Goal: Task Accomplishment & Management: Complete application form

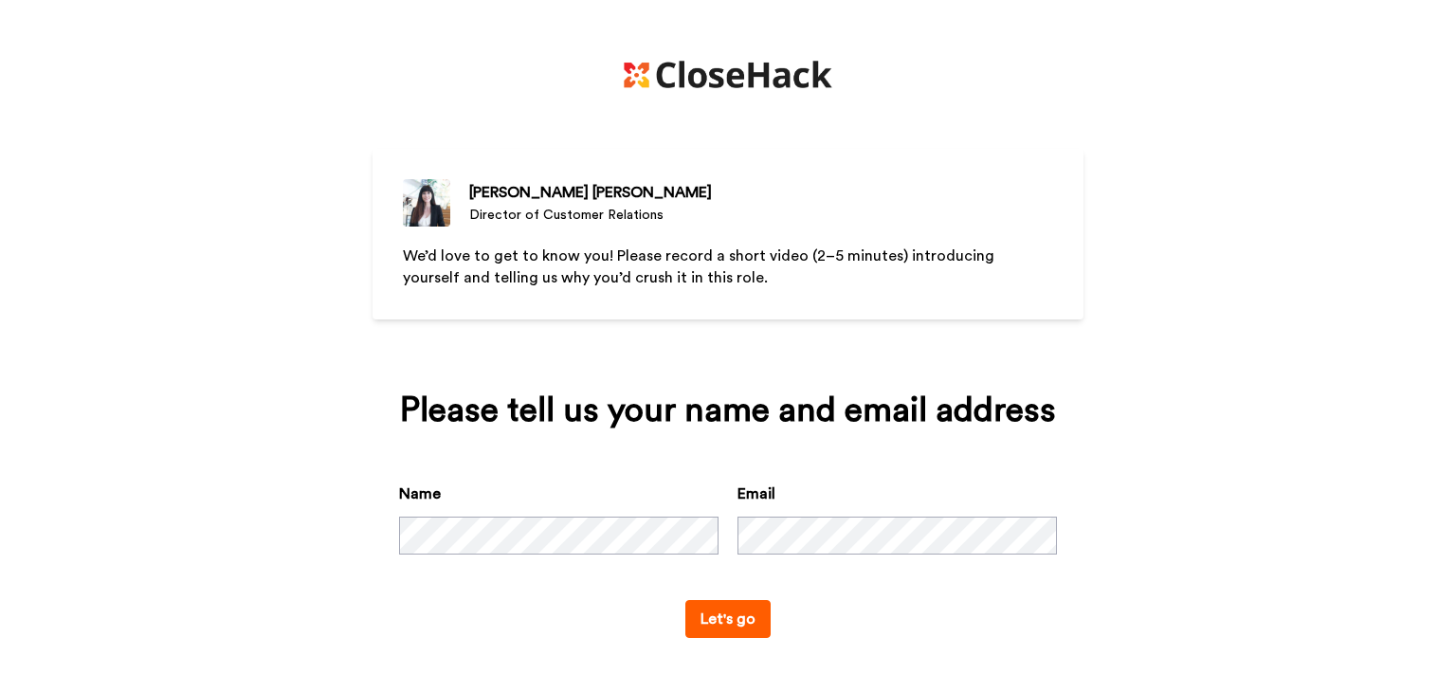
click at [711, 623] on button "Let's go" at bounding box center [727, 619] width 85 height 38
click at [720, 623] on button "Let's go" at bounding box center [727, 619] width 85 height 38
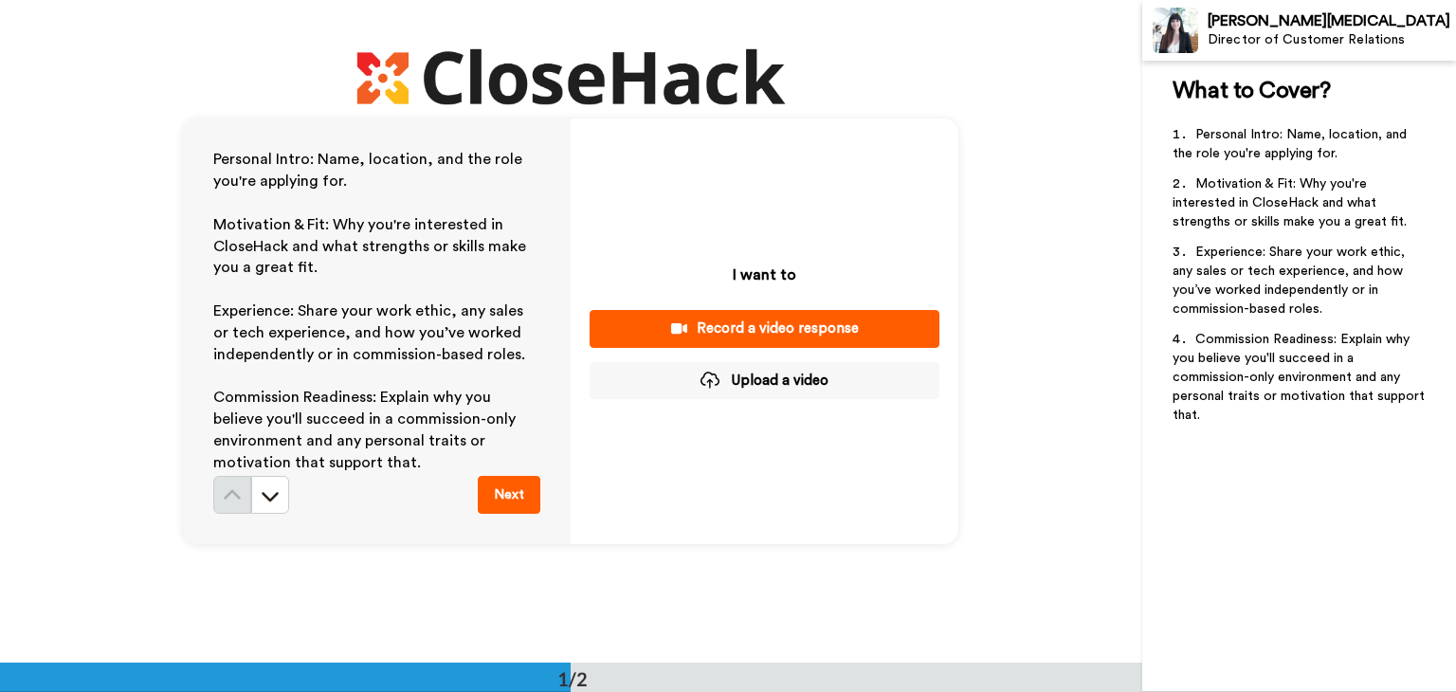
click at [778, 325] on div "Record a video response" at bounding box center [764, 328] width 319 height 20
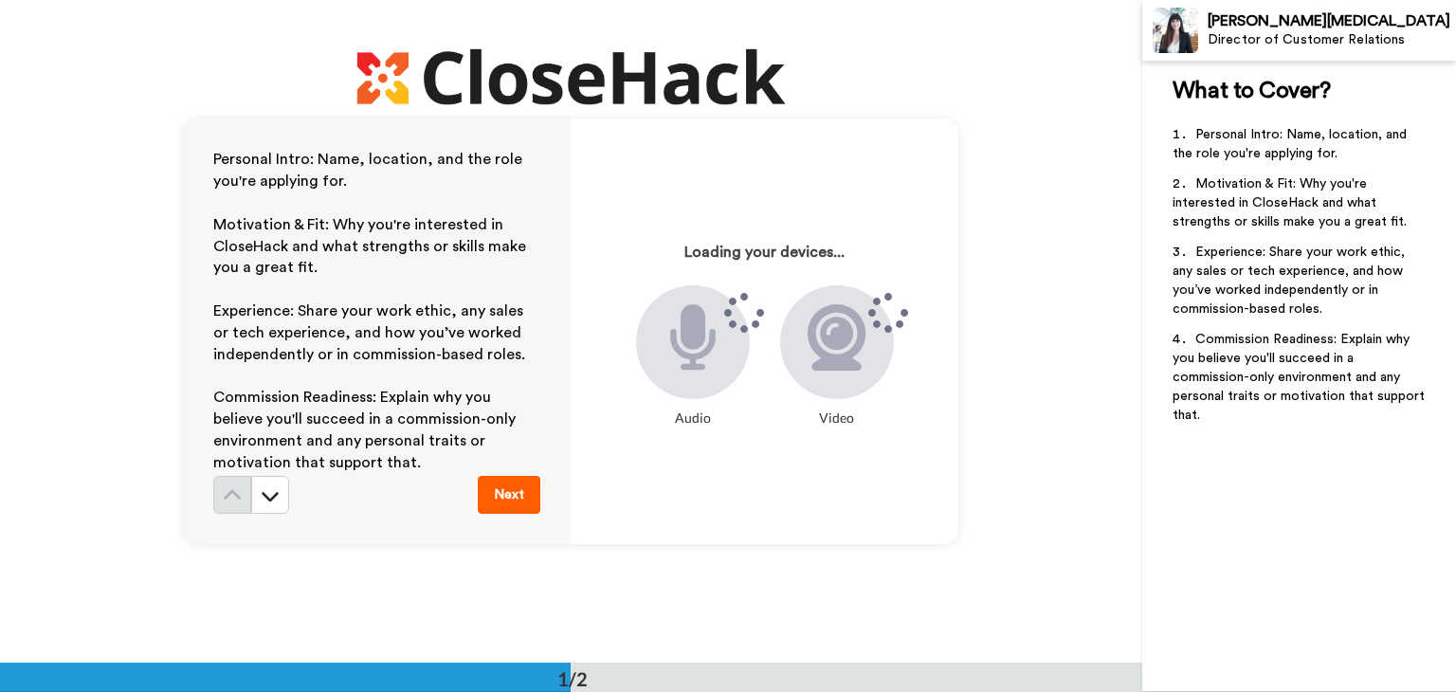
click at [513, 496] on button "Next" at bounding box center [509, 495] width 63 height 38
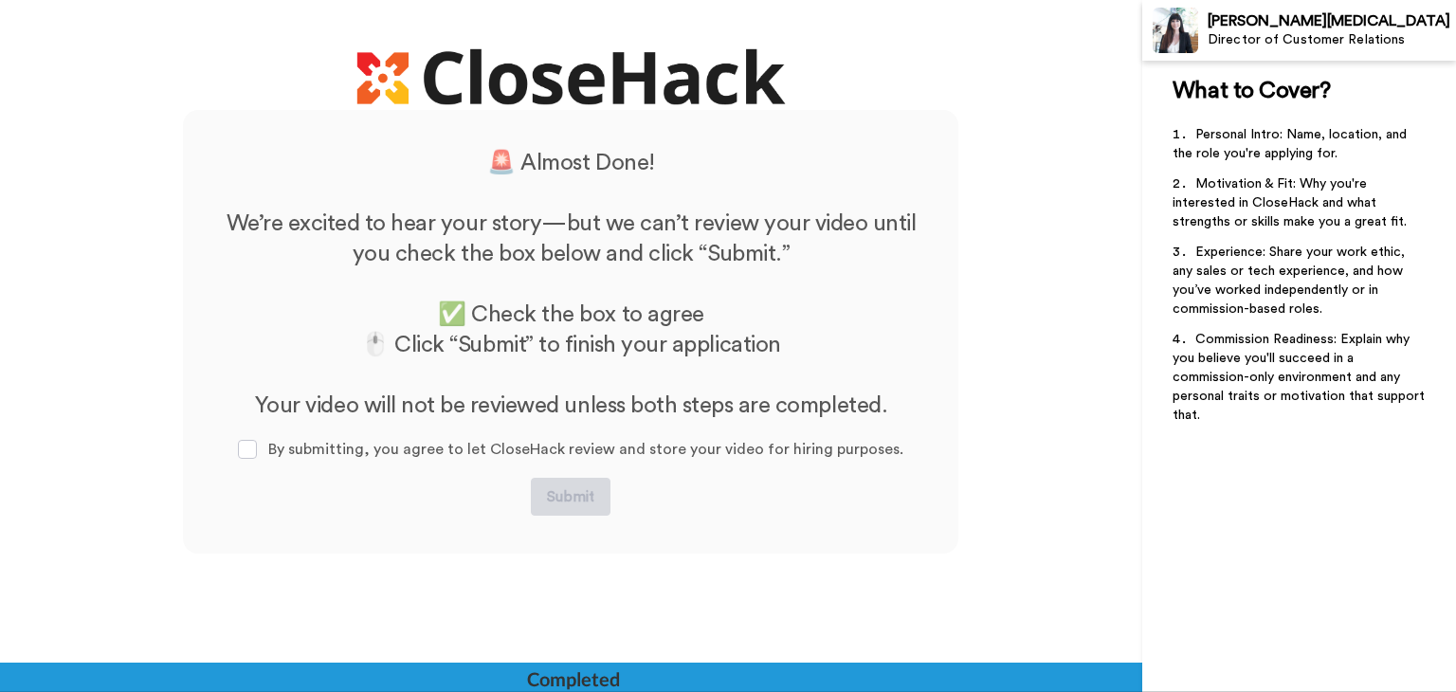
scroll to position [553, 0]
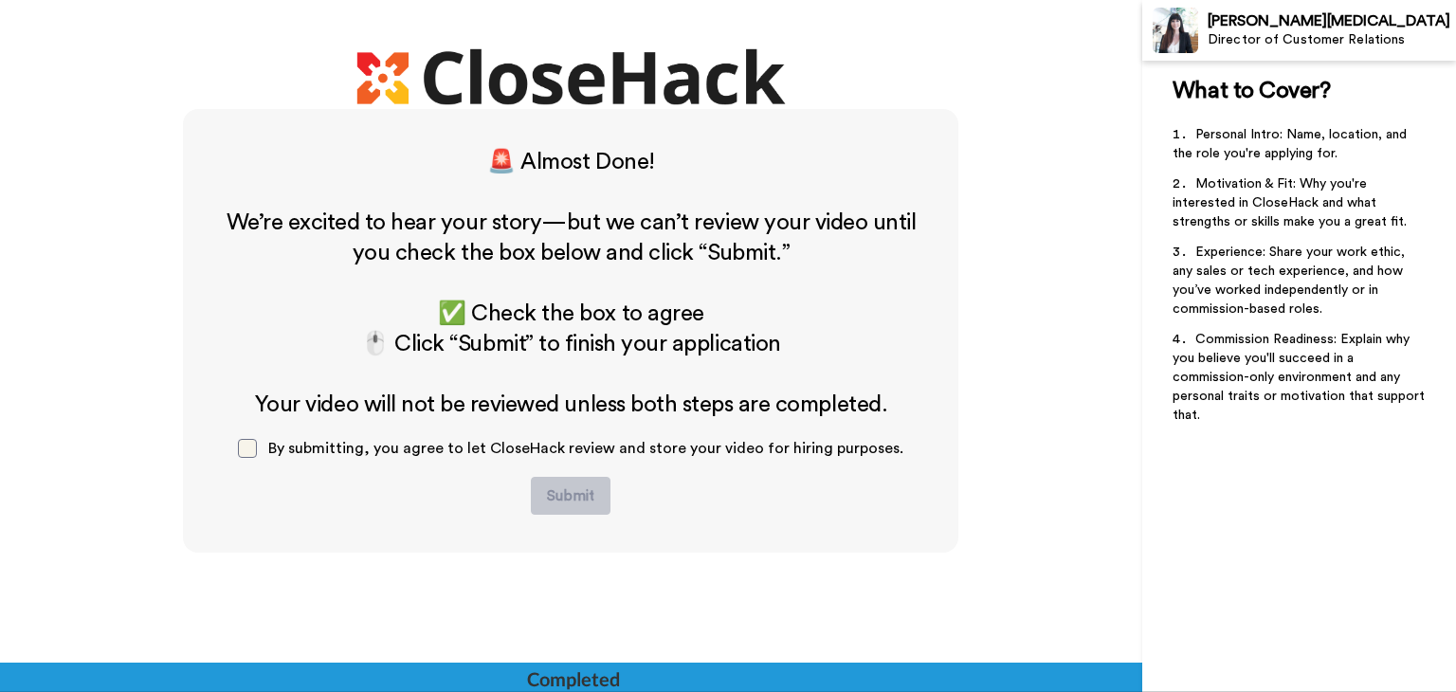
click at [251, 445] on span at bounding box center [247, 448] width 19 height 19
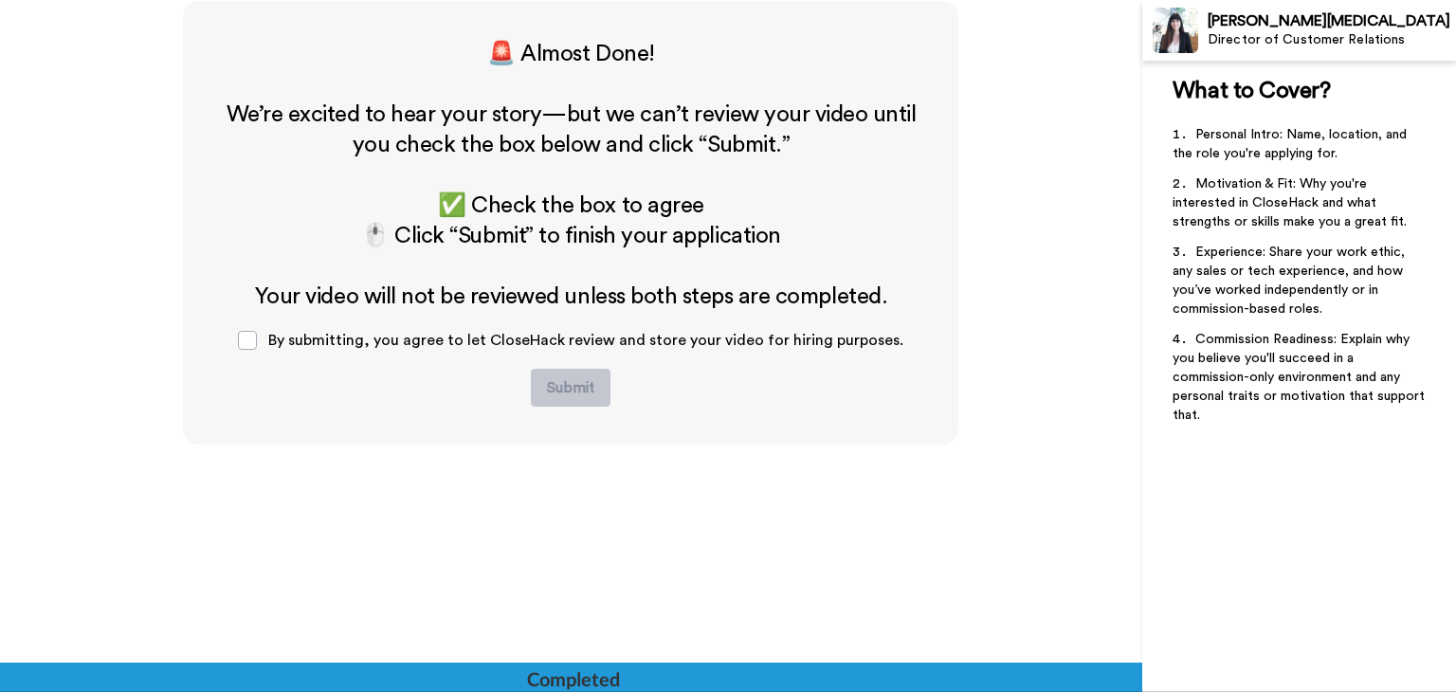
scroll to position [0, 0]
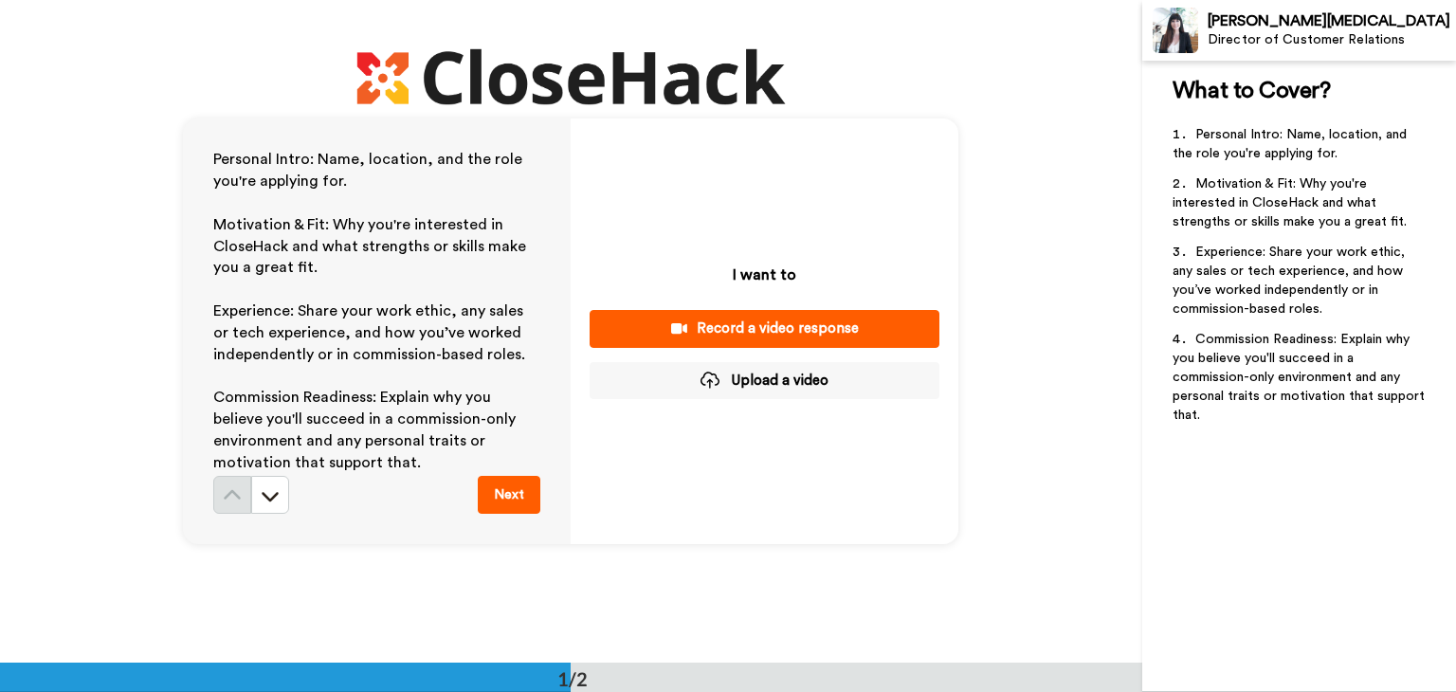
click at [726, 319] on div "Record a video response" at bounding box center [764, 328] width 319 height 20
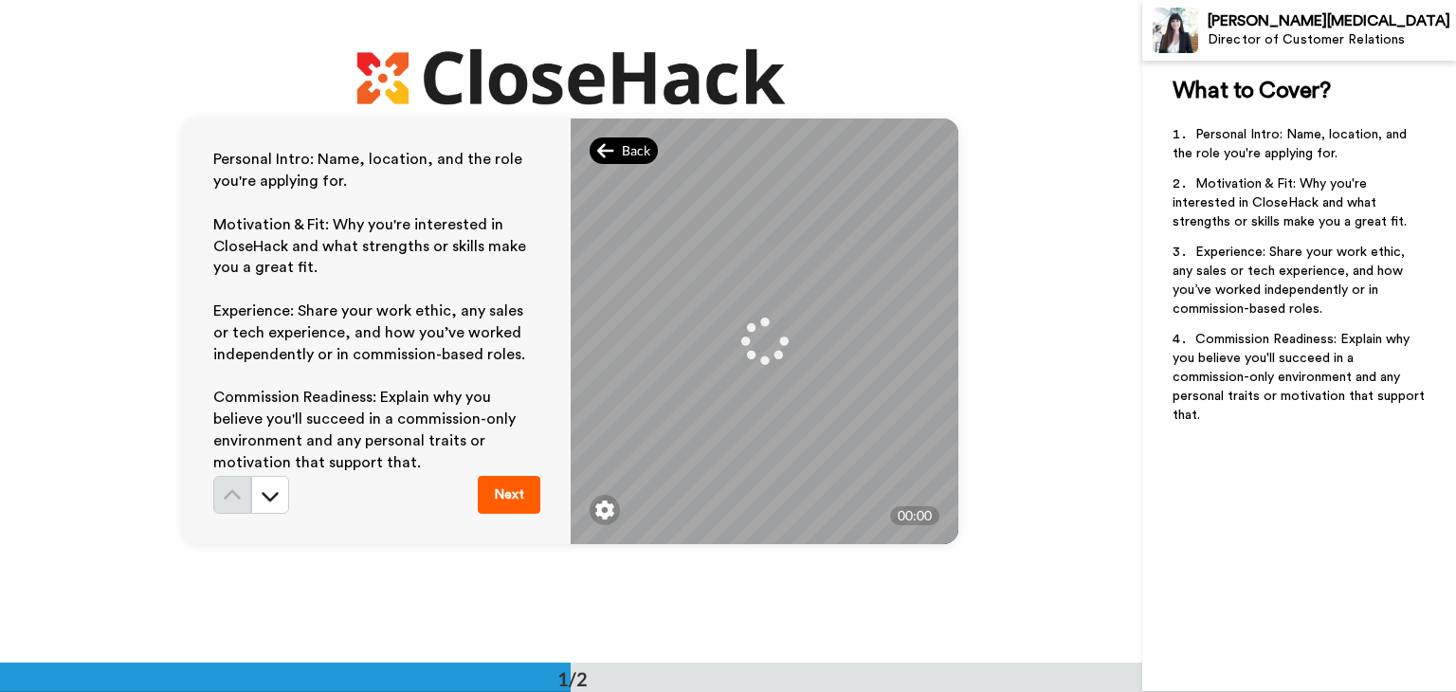
click at [610, 138] on div "Back" at bounding box center [623, 150] width 68 height 27
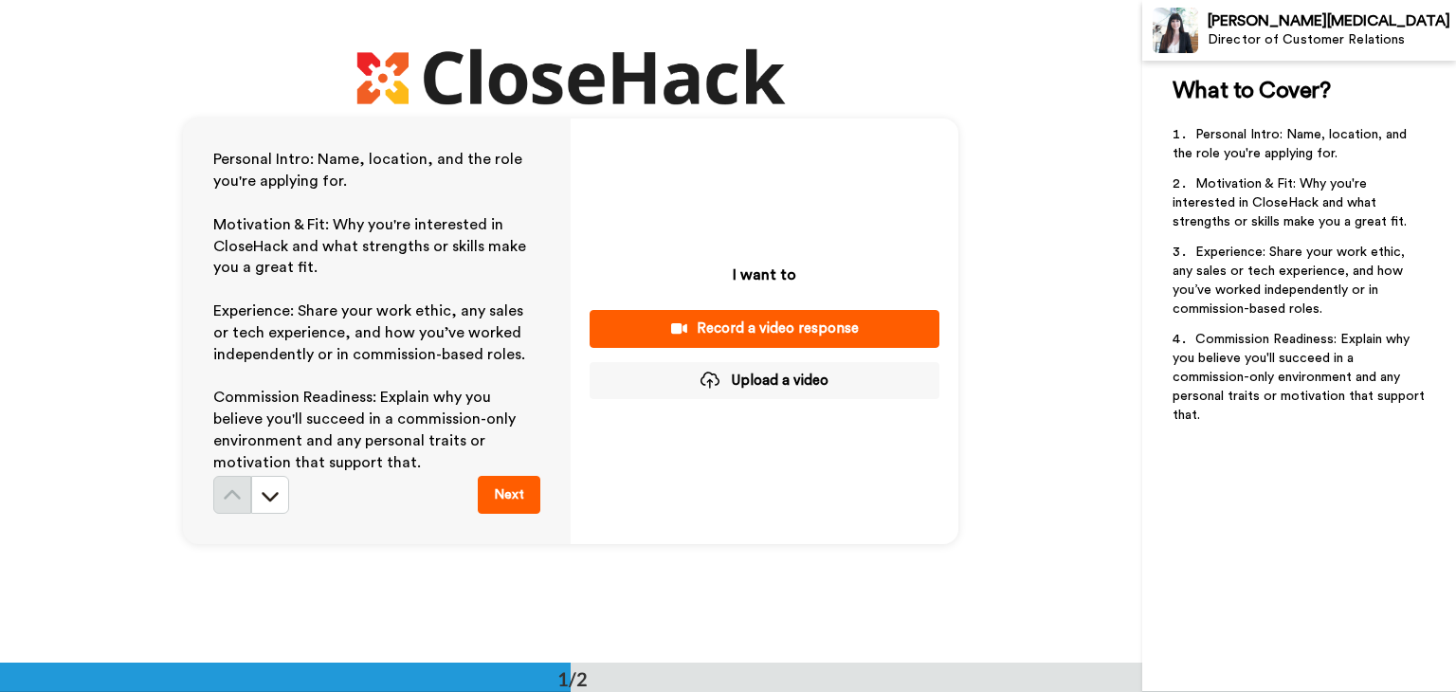
click at [775, 331] on div "Record a video response" at bounding box center [764, 328] width 319 height 20
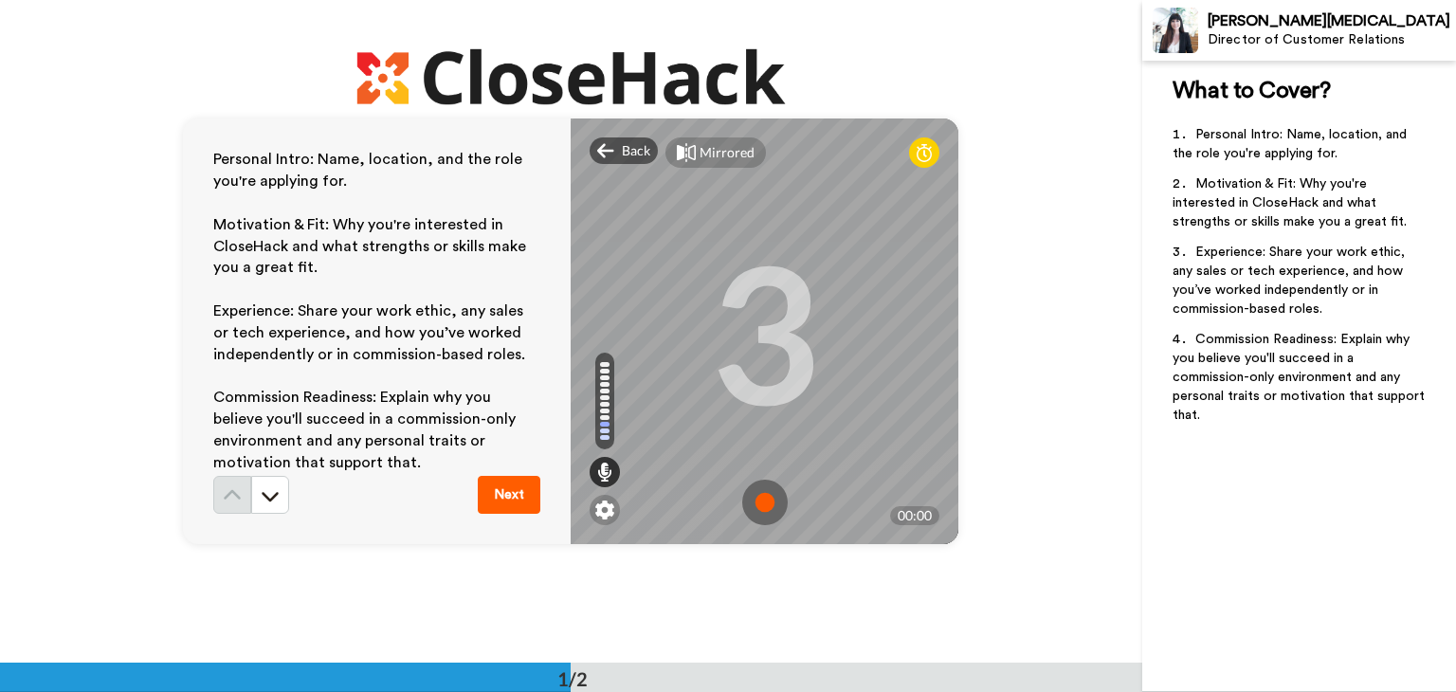
click at [768, 505] on img at bounding box center [764, 502] width 45 height 45
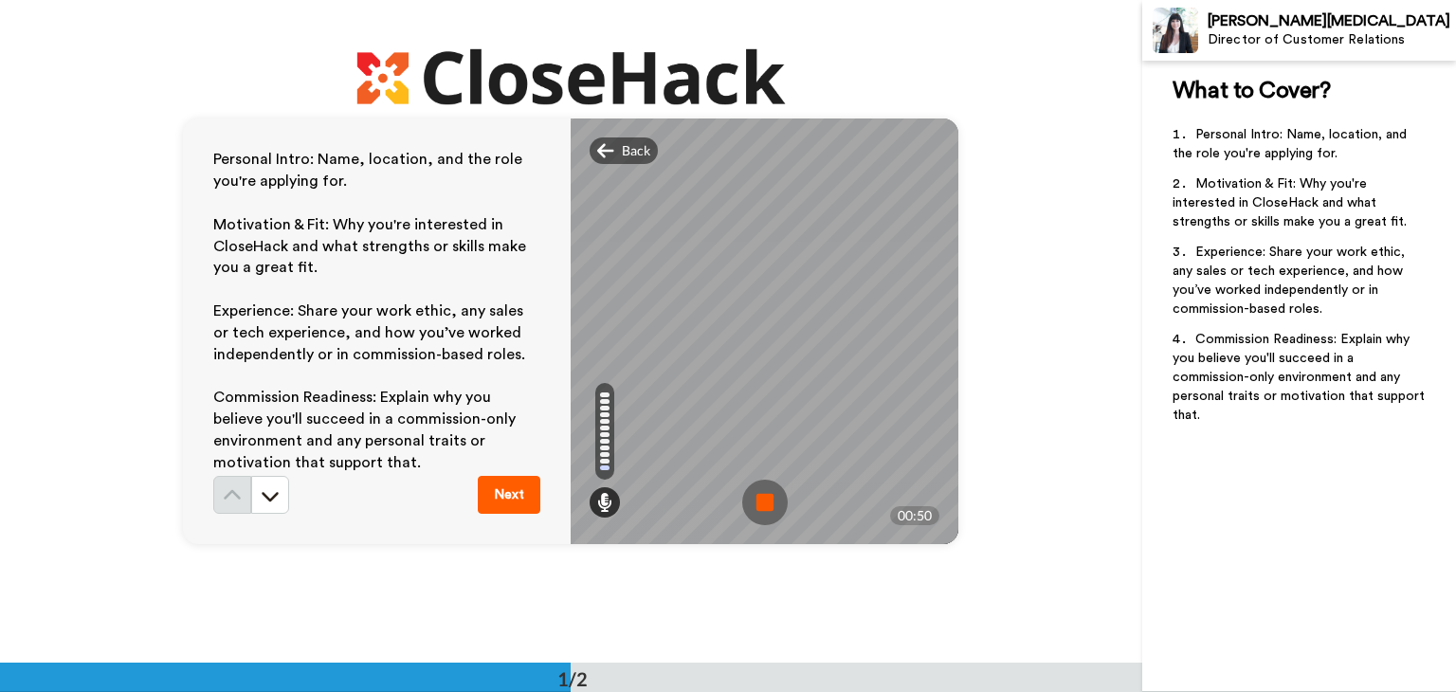
click at [766, 502] on img at bounding box center [764, 502] width 45 height 45
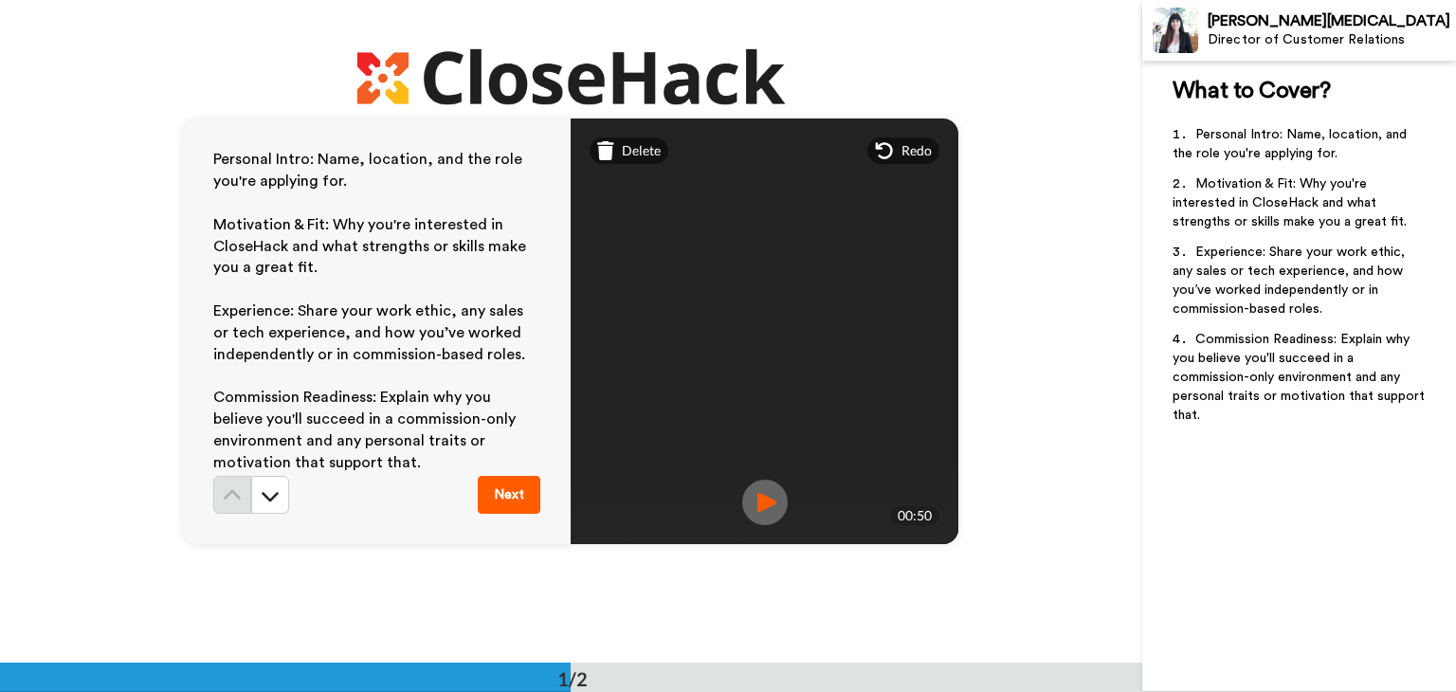
click at [757, 499] on img at bounding box center [764, 502] width 45 height 45
click at [758, 498] on img at bounding box center [764, 502] width 45 height 45
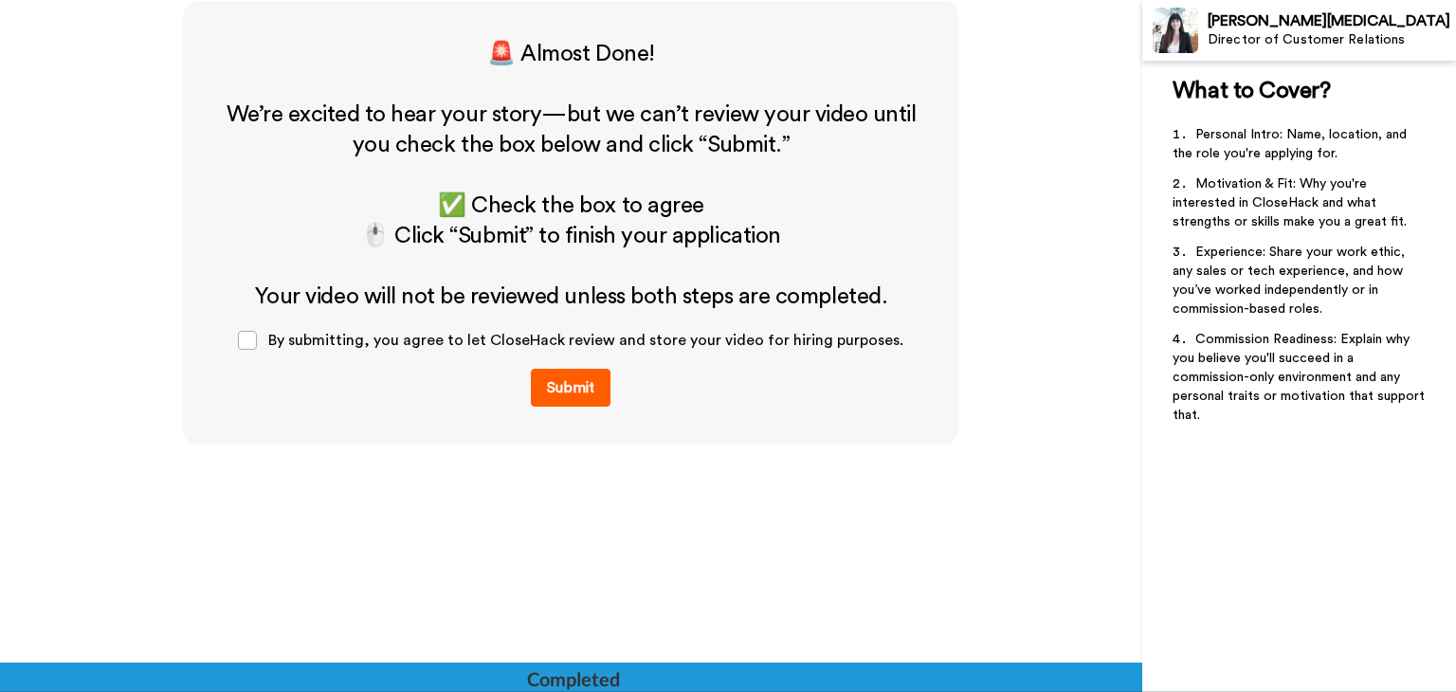
click at [571, 400] on button "Submit" at bounding box center [571, 388] width 80 height 38
